Goal: Transaction & Acquisition: Subscribe to service/newsletter

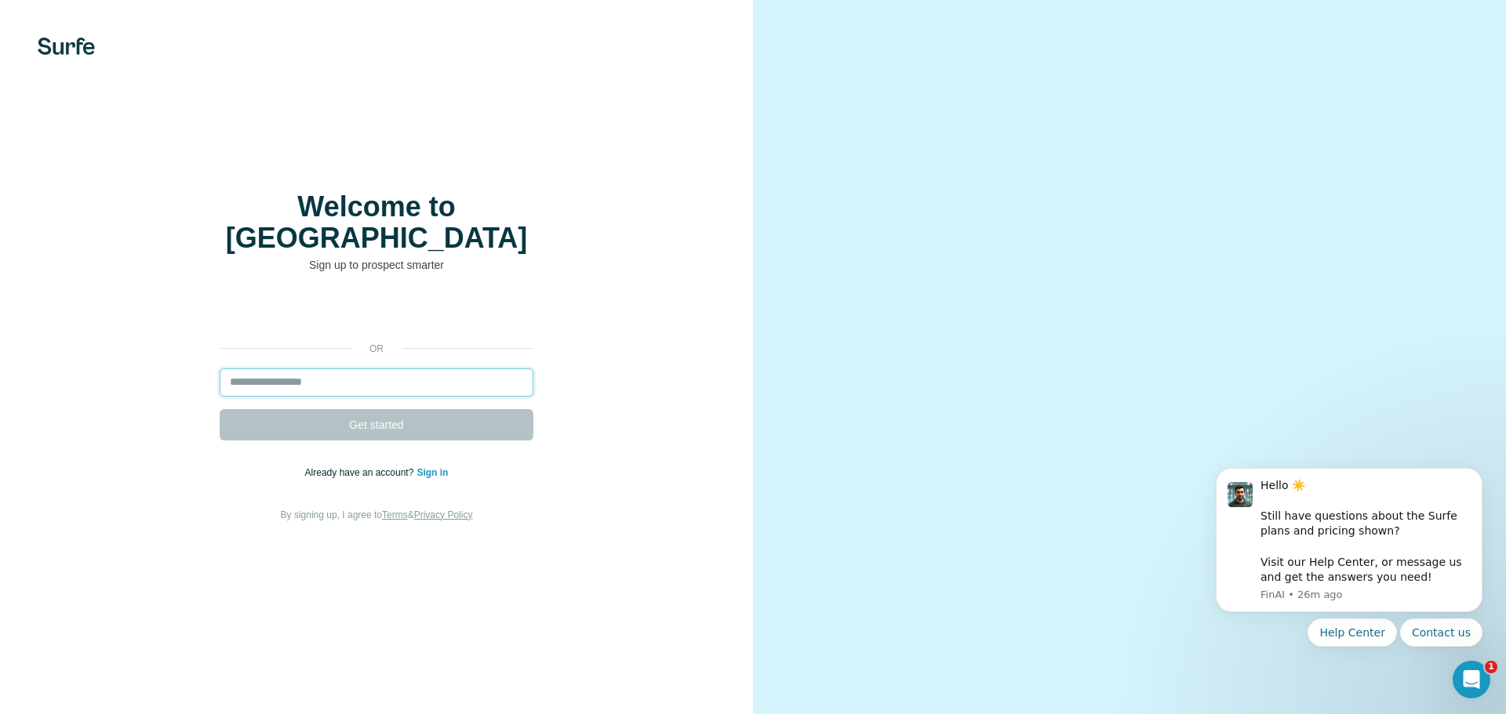
click at [358, 373] on input "email" at bounding box center [377, 383] width 314 height 28
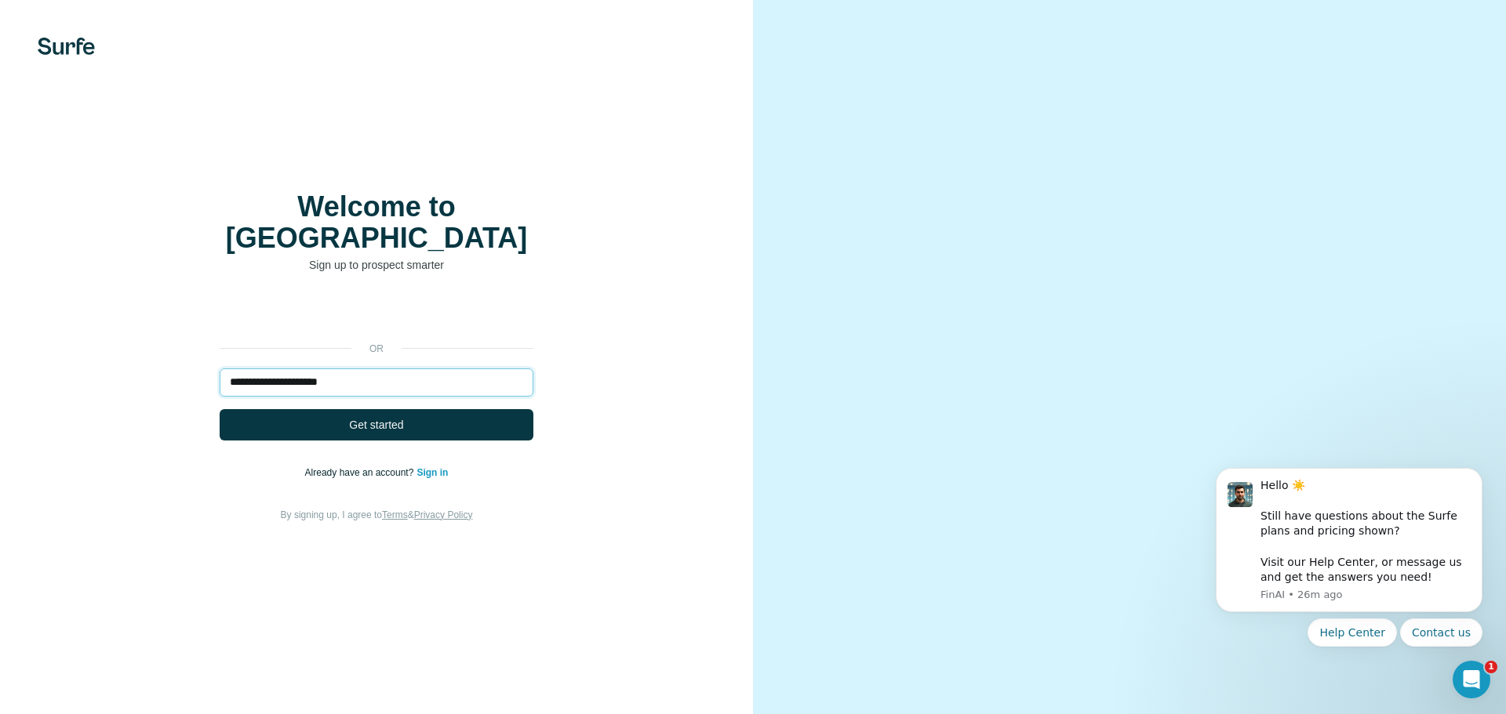
type input "**********"
click at [220, 409] on button "Get started" at bounding box center [377, 424] width 314 height 31
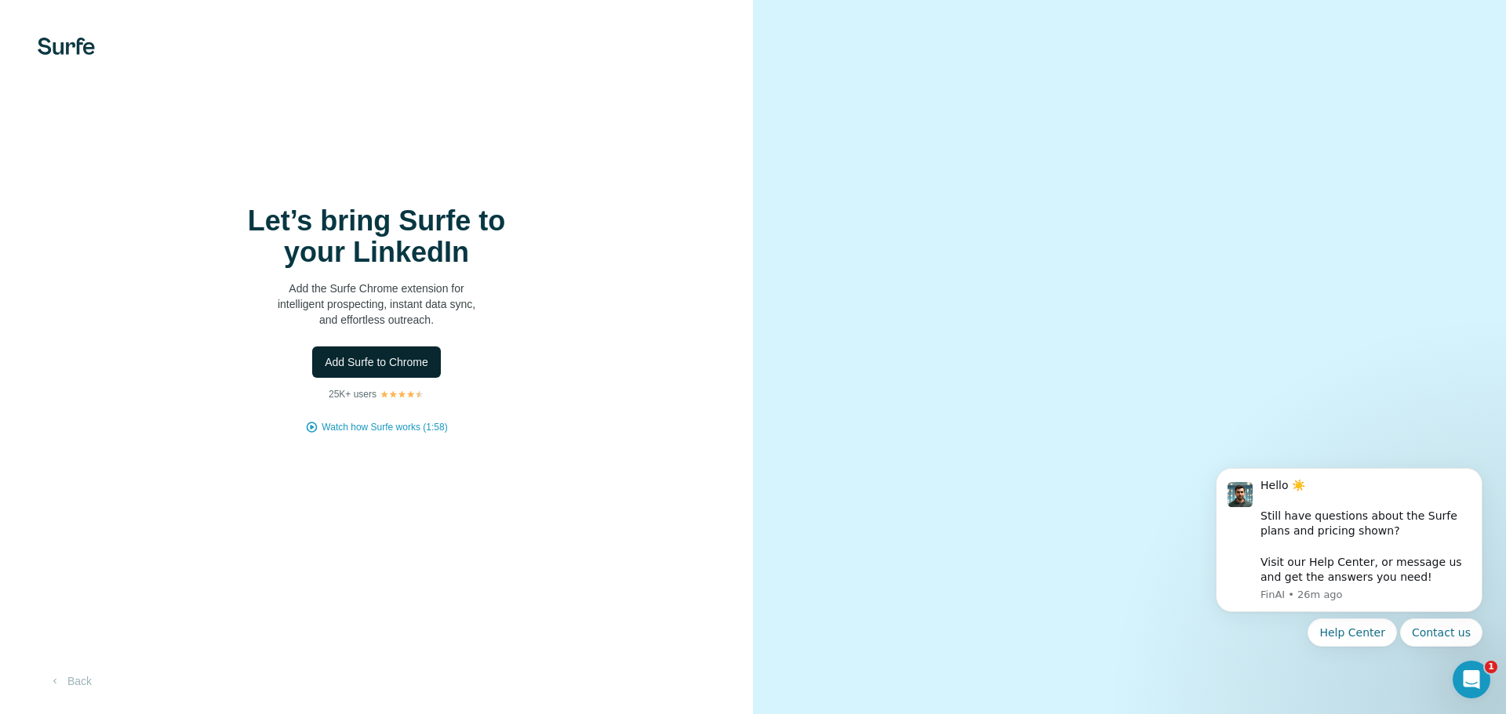
click at [363, 364] on span "Add Surfe to Chrome" at bounding box center [377, 362] width 104 height 16
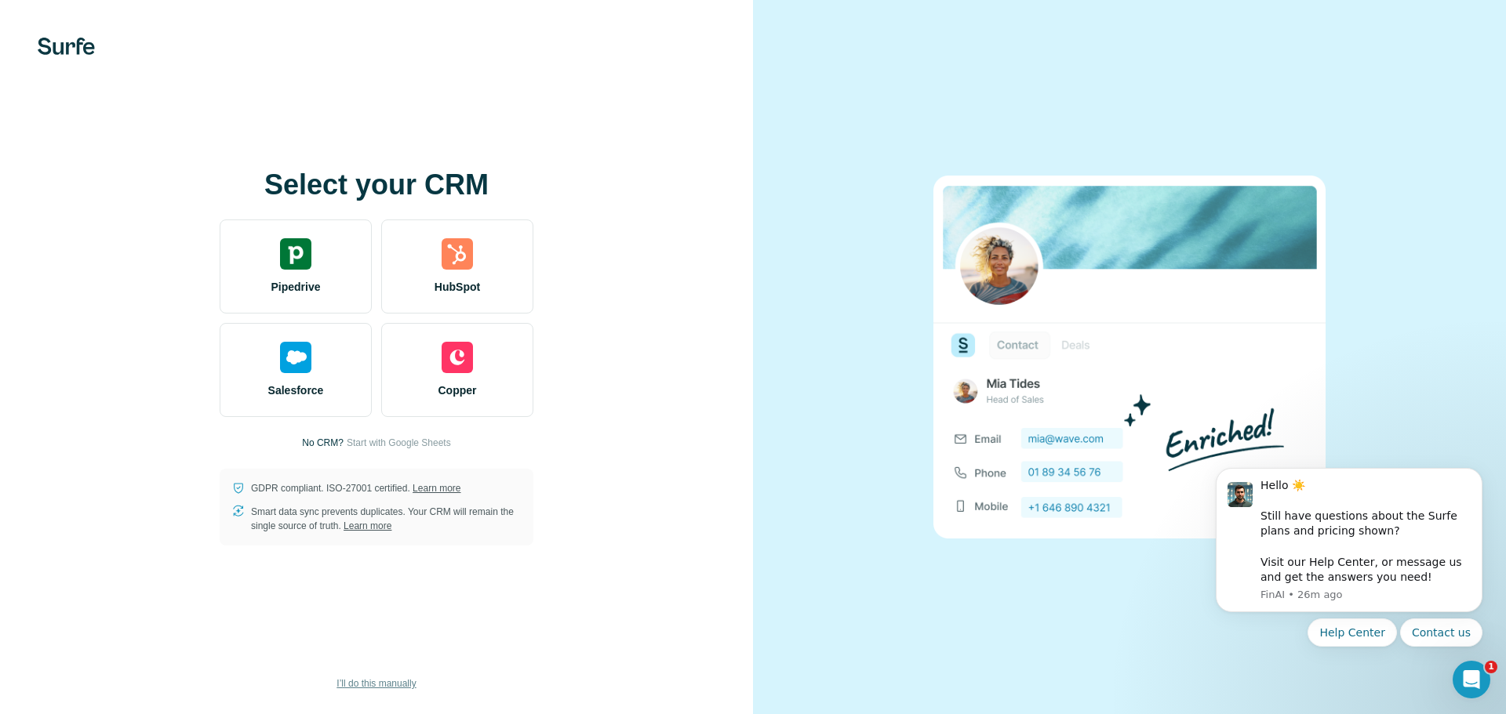
click at [402, 681] on span "I’ll do this manually" at bounding box center [375, 684] width 79 height 14
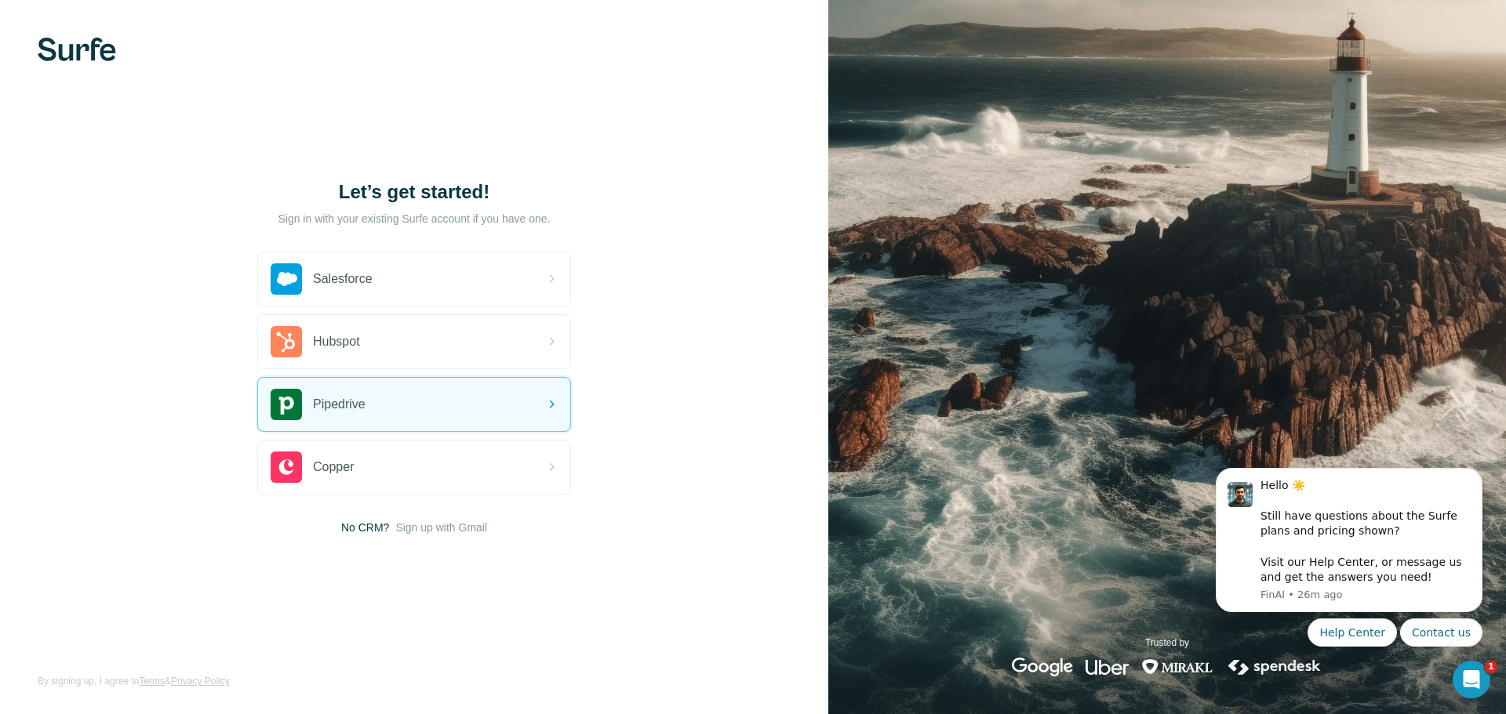
click at [607, 512] on div "Let’s get started! Sign in with your existing Surfe account if you have one. Sa…" at bounding box center [414, 357] width 828 height 714
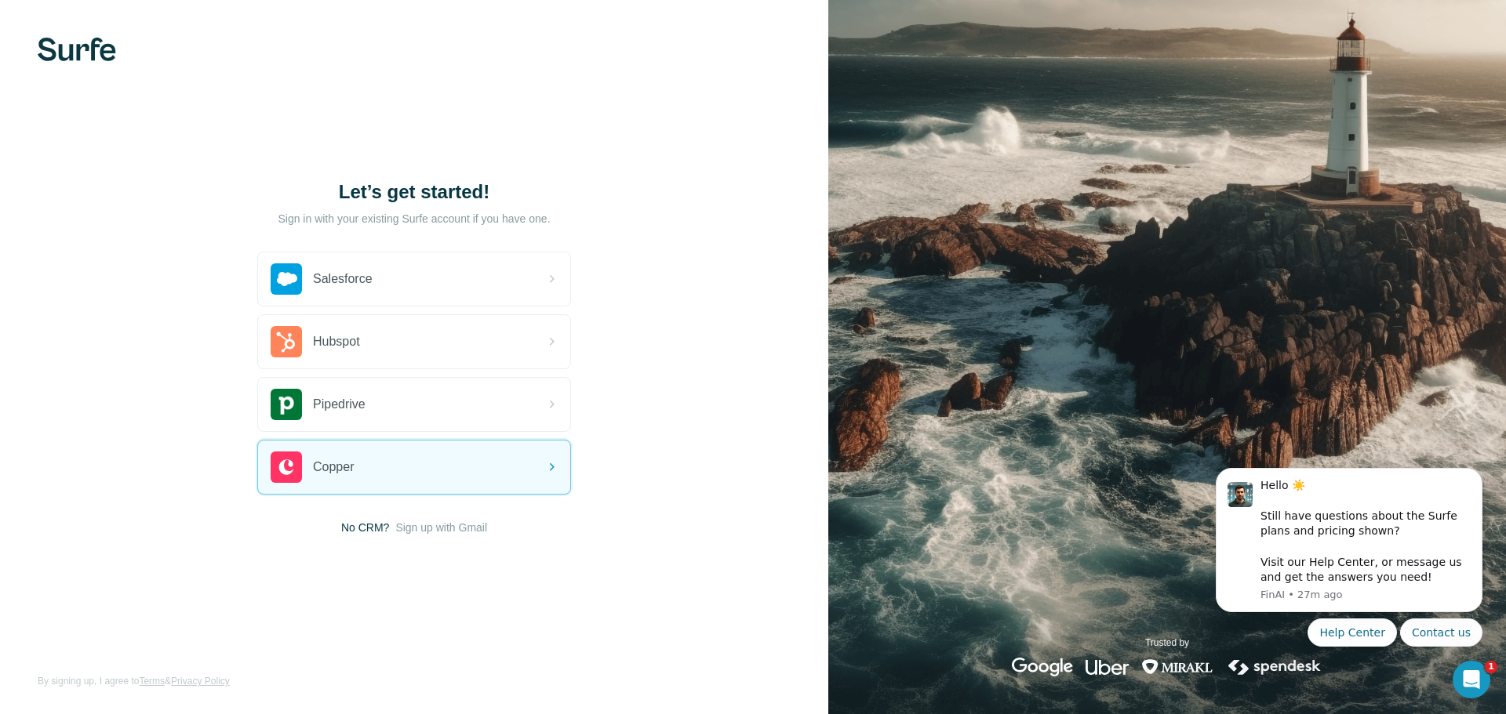
click at [365, 530] on span "No CRM?" at bounding box center [365, 528] width 48 height 16
click at [626, 502] on div "Let’s get started! Sign in with your existing Surfe account if you have one. Sa…" at bounding box center [414, 357] width 828 height 714
click at [525, 538] on div "Let’s get started! Sign in with your existing Surfe account if you have one. Sa…" at bounding box center [414, 357] width 828 height 714
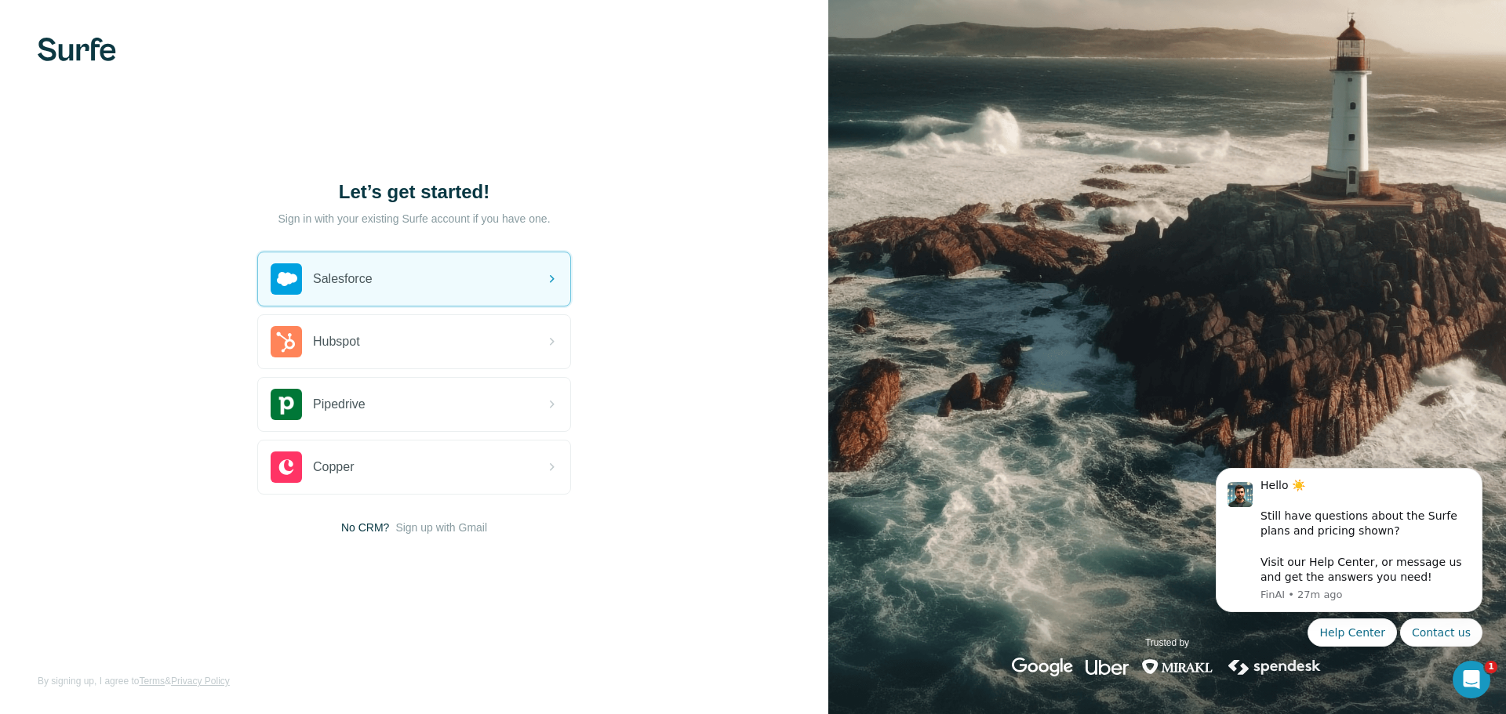
click at [619, 219] on div "Let’s get started! Sign in with your existing Surfe account if you have one. Sa…" at bounding box center [414, 357] width 828 height 714
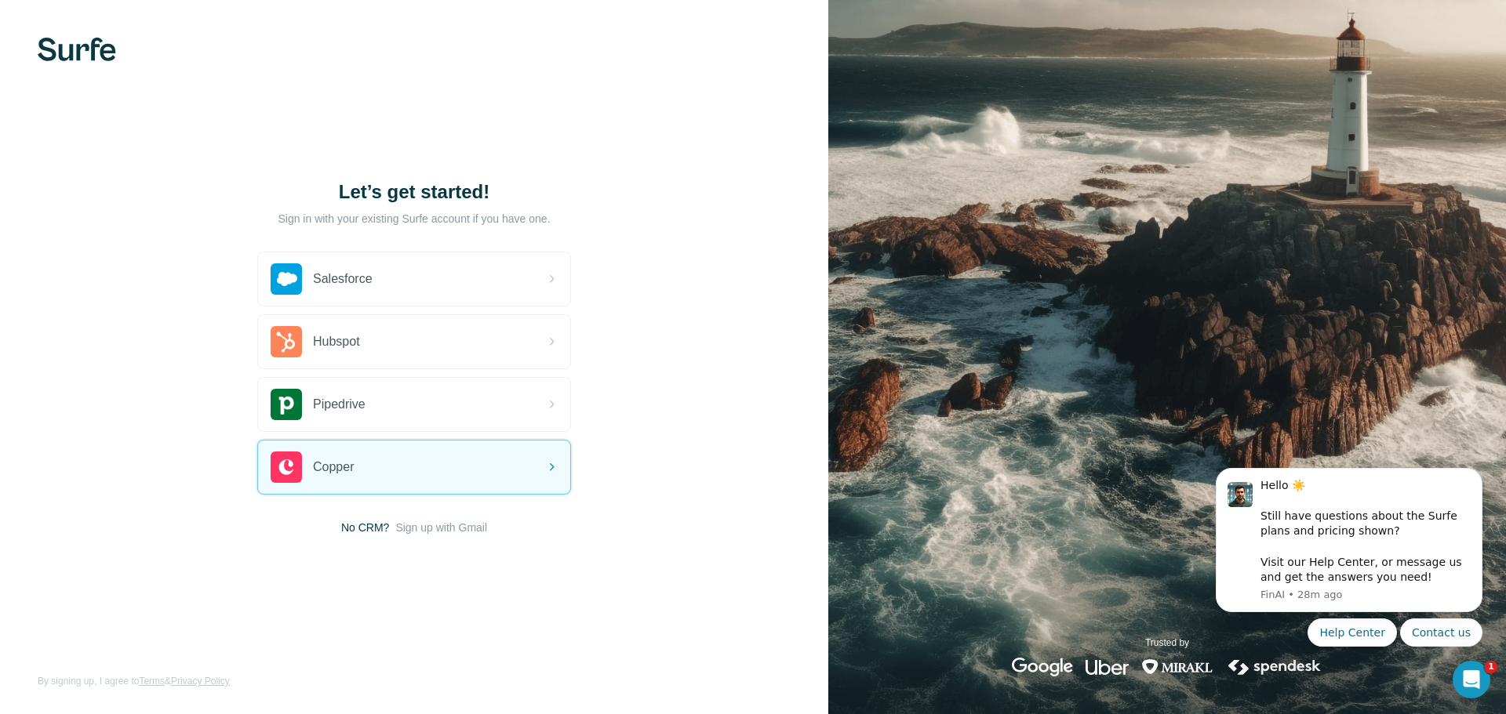
click at [94, 57] on img at bounding box center [77, 50] width 78 height 24
